Goal: Information Seeking & Learning: Learn about a topic

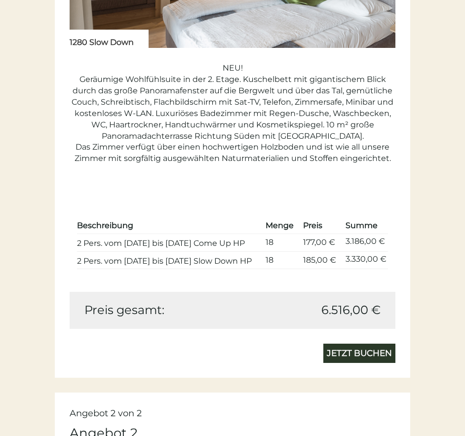
scroll to position [1252, 0]
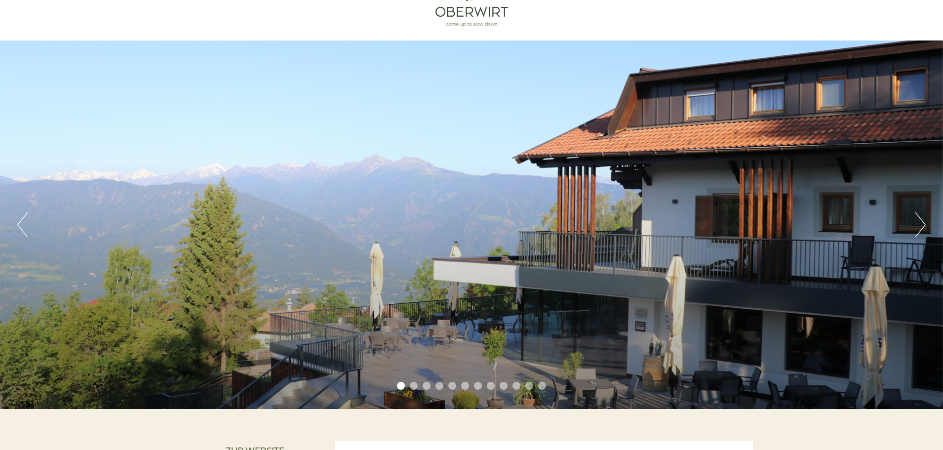
scroll to position [49, 0]
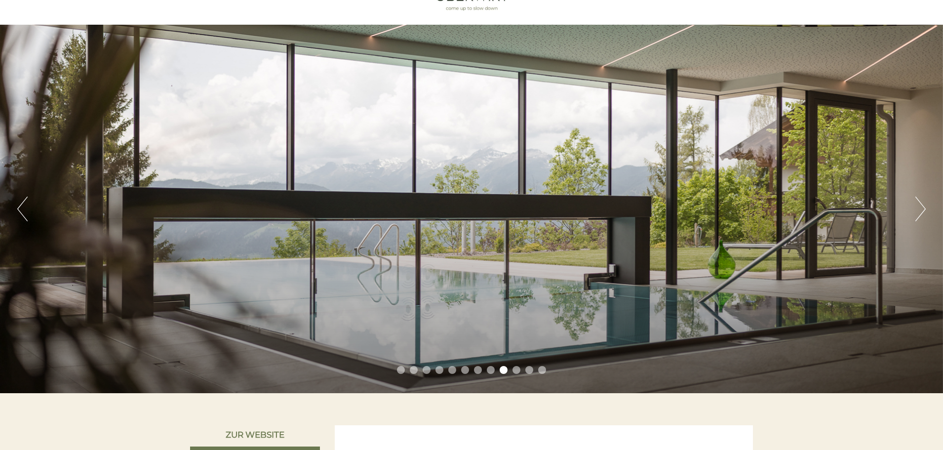
click at [465, 370] on li "8" at bounding box center [491, 370] width 8 height 8
click at [465, 371] on li "10" at bounding box center [517, 370] width 8 height 8
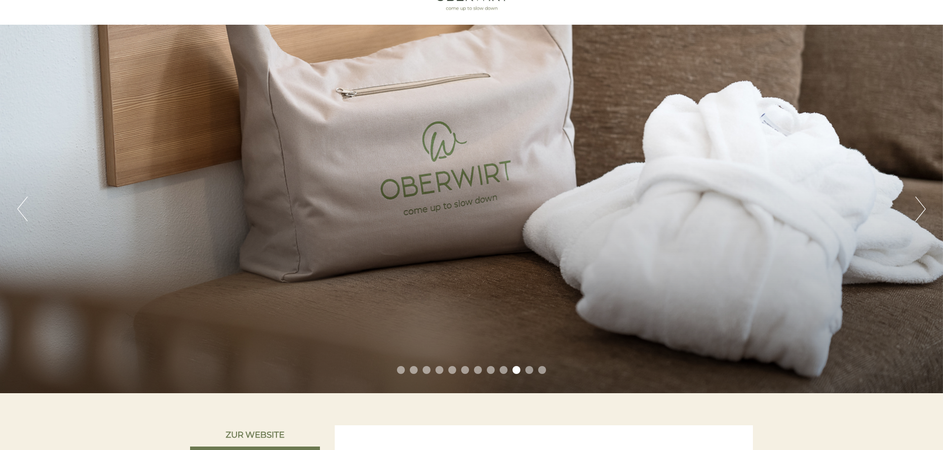
click at [465, 373] on li "11" at bounding box center [529, 370] width 8 height 8
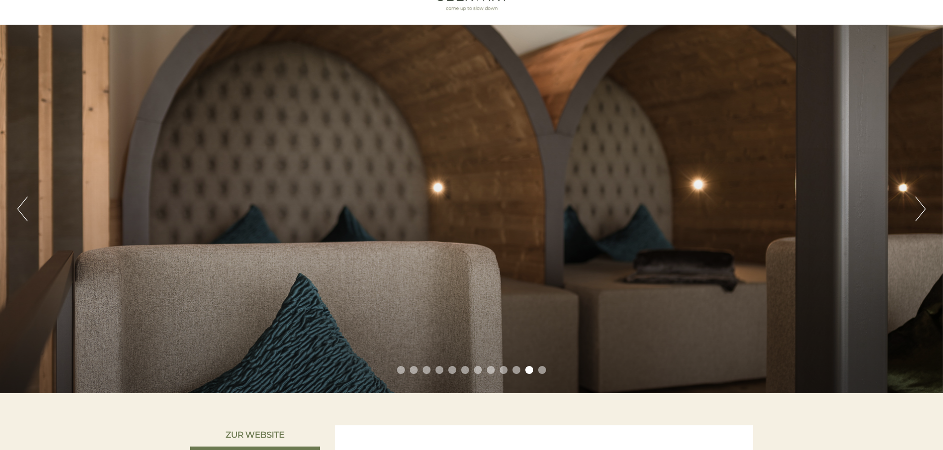
click at [465, 372] on li "12" at bounding box center [542, 370] width 8 height 8
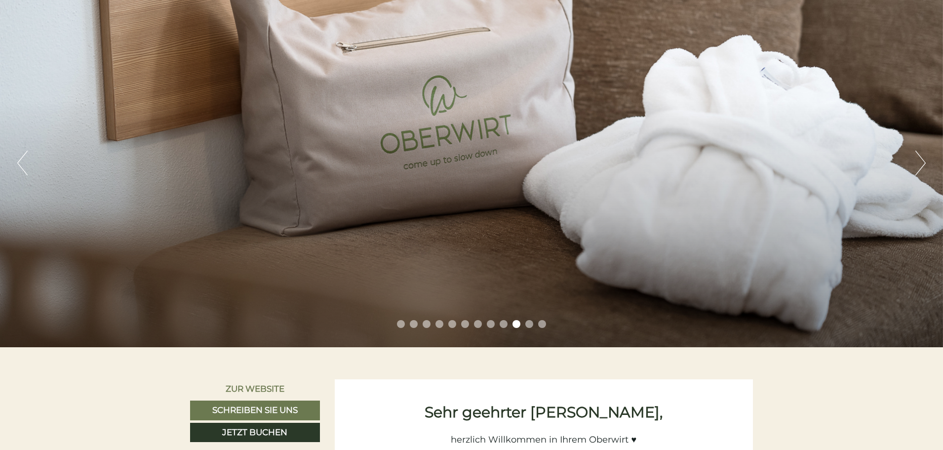
scroll to position [0, 0]
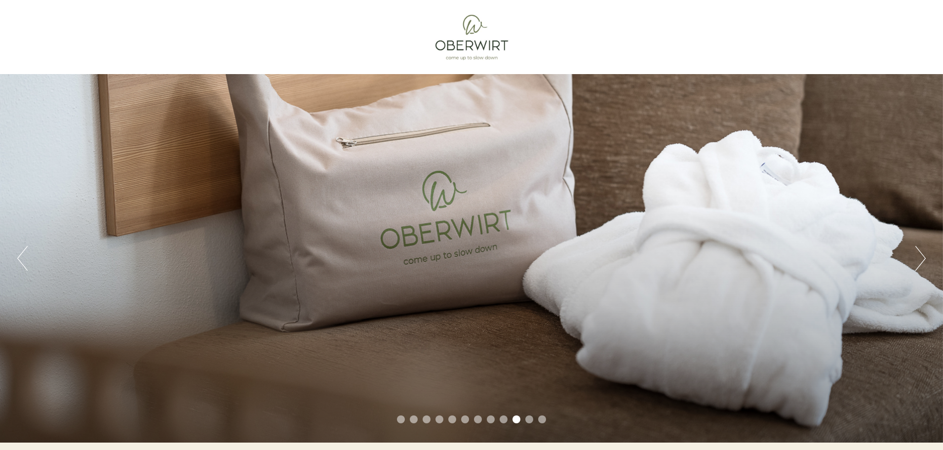
click at [465, 422] on li "7" at bounding box center [478, 419] width 8 height 8
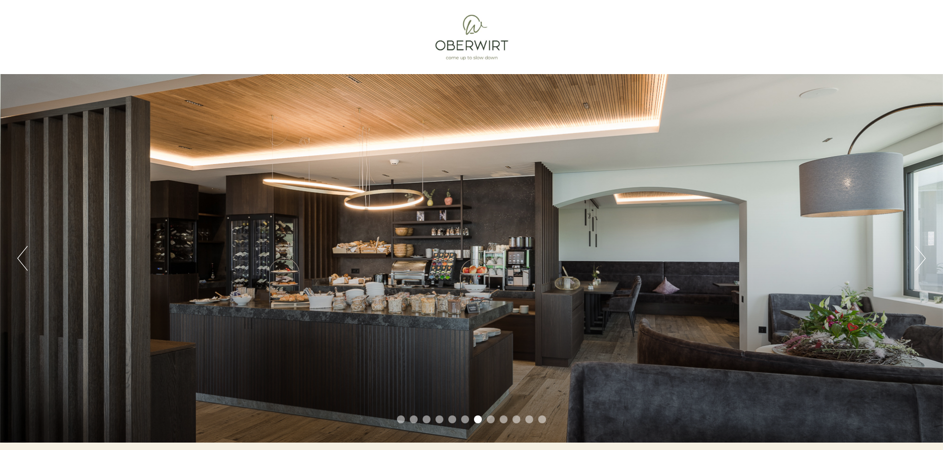
click at [465, 420] on li "6" at bounding box center [465, 419] width 8 height 8
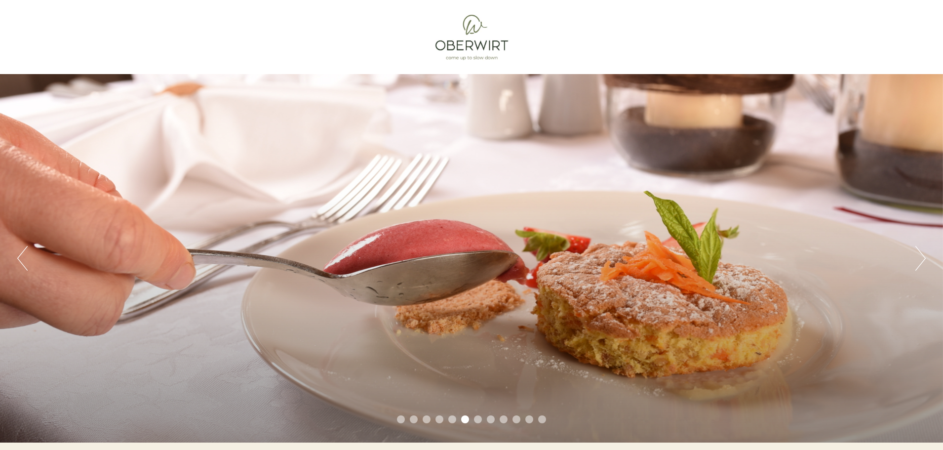
click at [452, 419] on li "5" at bounding box center [452, 419] width 8 height 8
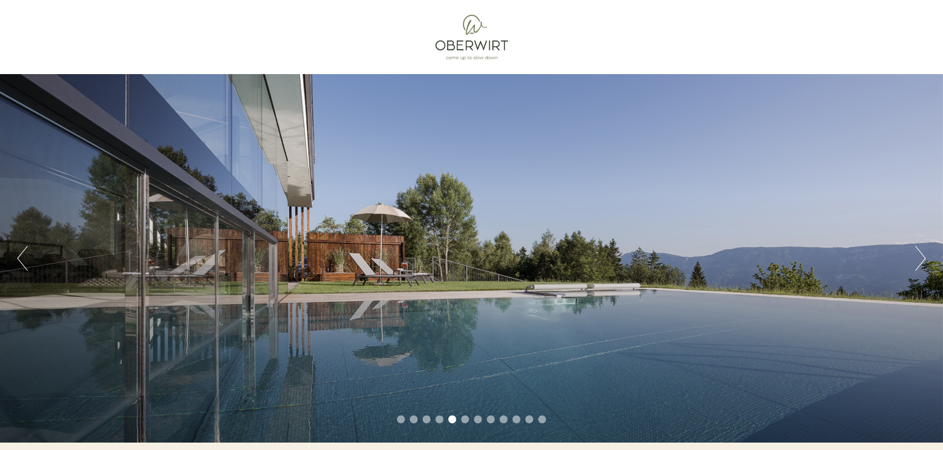
click at [439, 418] on li "4" at bounding box center [440, 419] width 8 height 8
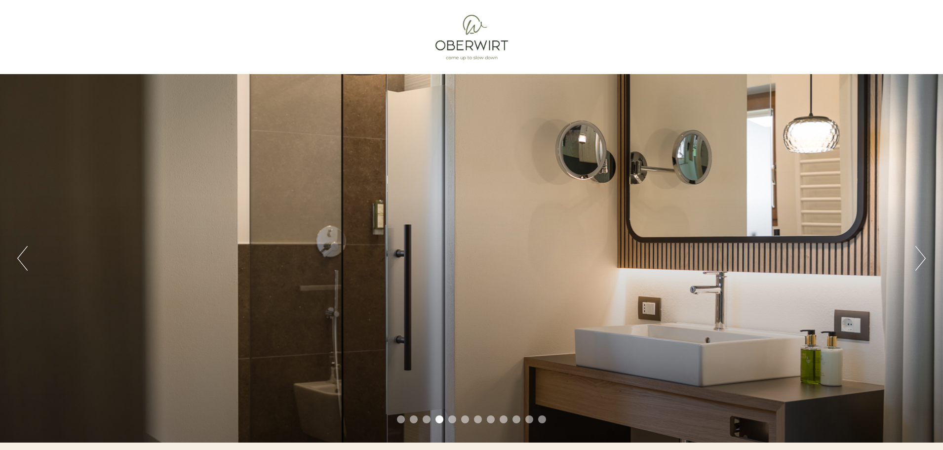
click at [423, 418] on li "3" at bounding box center [427, 419] width 8 height 8
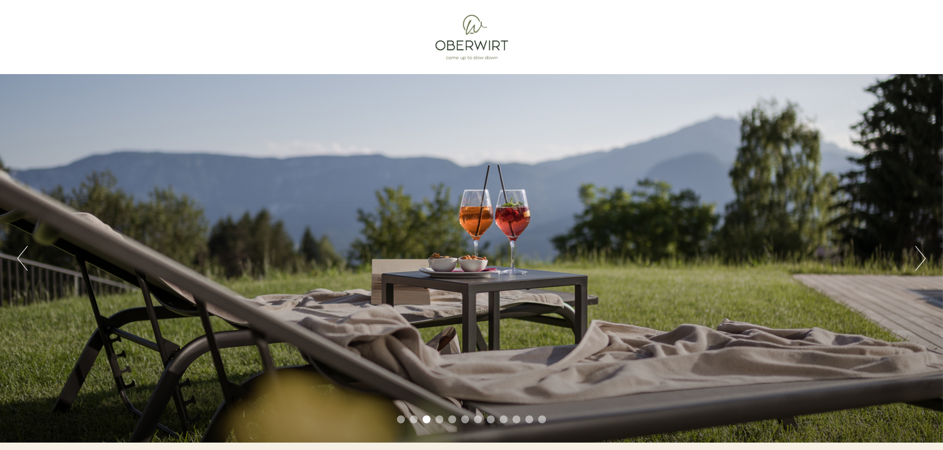
click at [411, 419] on li "2" at bounding box center [414, 419] width 8 height 8
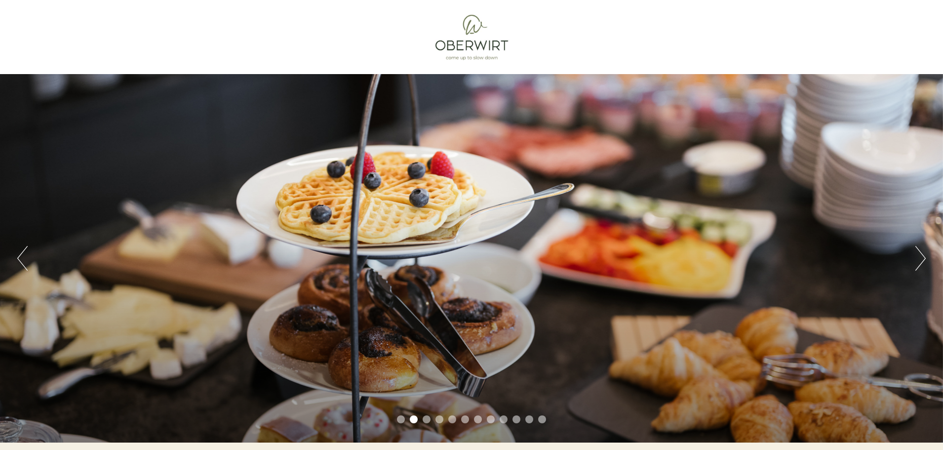
click at [402, 419] on li "1" at bounding box center [401, 419] width 8 height 8
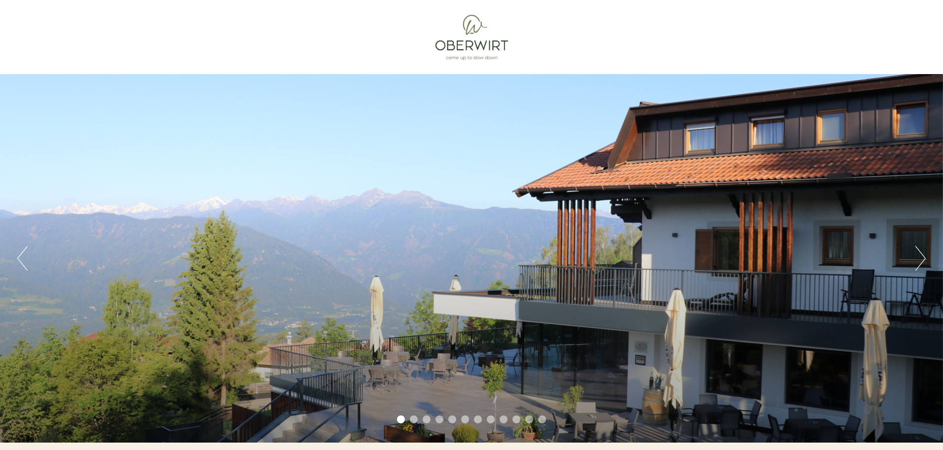
click at [465, 419] on ul "1 2 3 4 5 6 7 8 9 10 11 12" at bounding box center [471, 420] width 943 height 11
click at [465, 420] on li "8" at bounding box center [491, 419] width 8 height 8
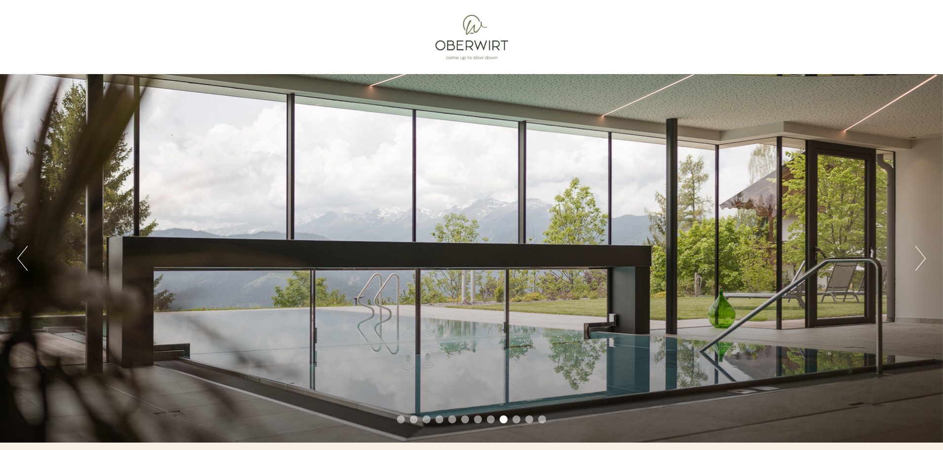
click at [465, 421] on li "8" at bounding box center [491, 419] width 8 height 8
click at [465, 423] on li "8" at bounding box center [491, 419] width 8 height 8
click at [465, 422] on li "8" at bounding box center [491, 419] width 8 height 8
click at [465, 420] on li "8" at bounding box center [491, 419] width 8 height 8
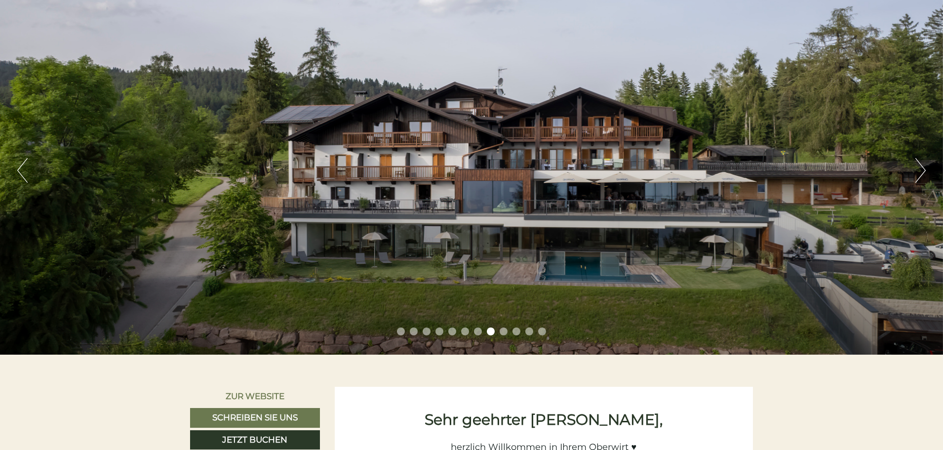
scroll to position [49, 0]
